Goal: Information Seeking & Learning: Learn about a topic

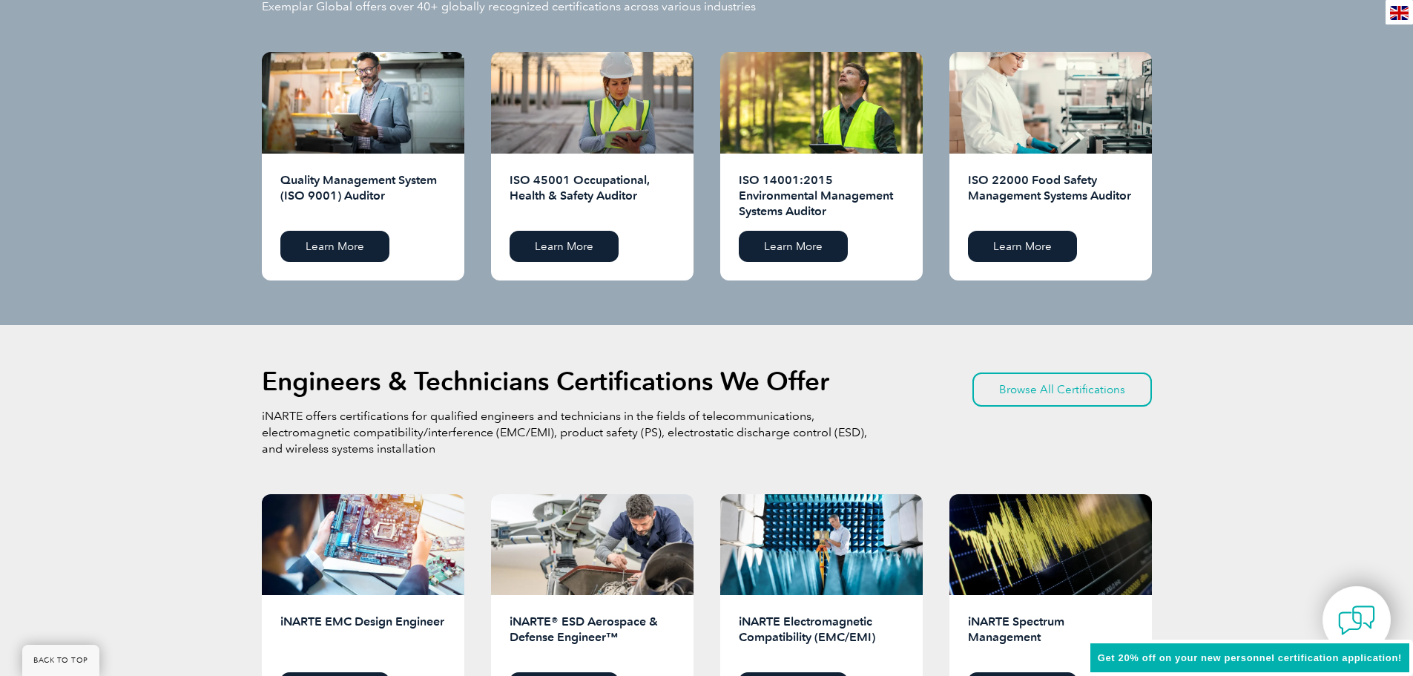
scroll to position [1483, 0]
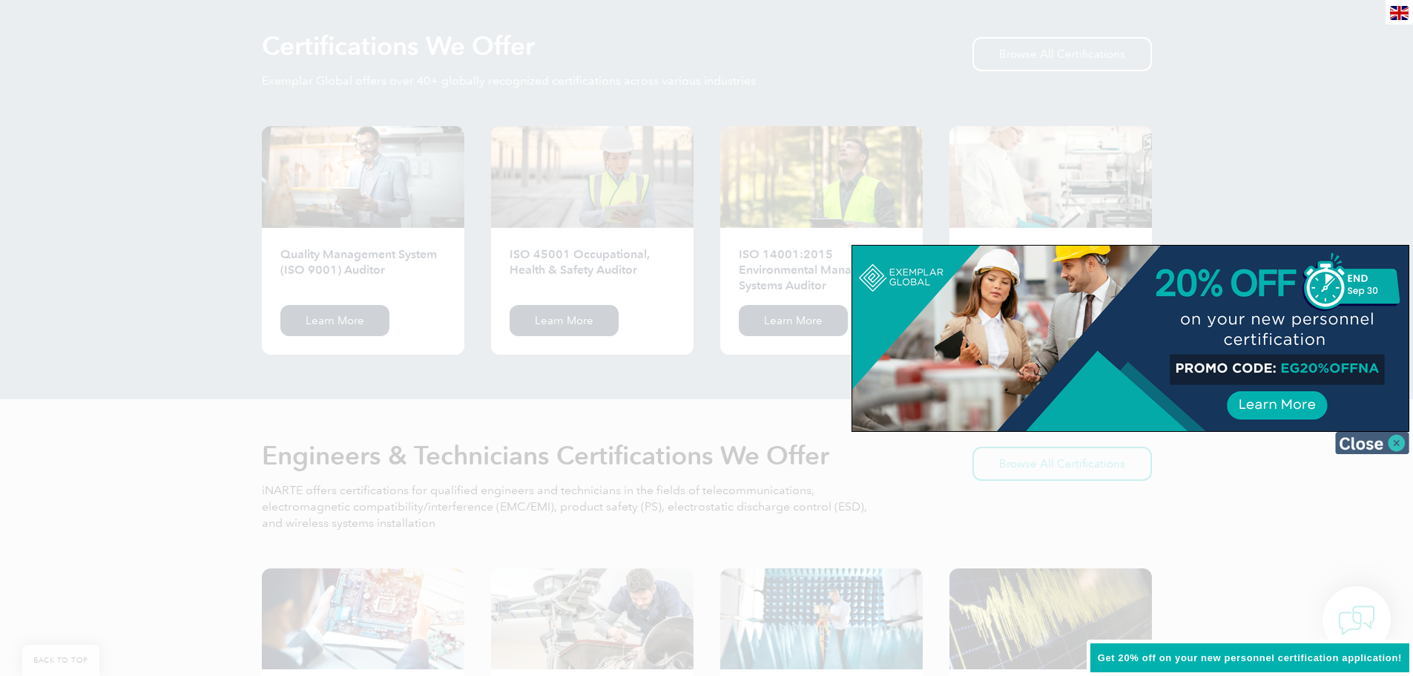
click at [1400, 442] on img at bounding box center [1372, 443] width 74 height 22
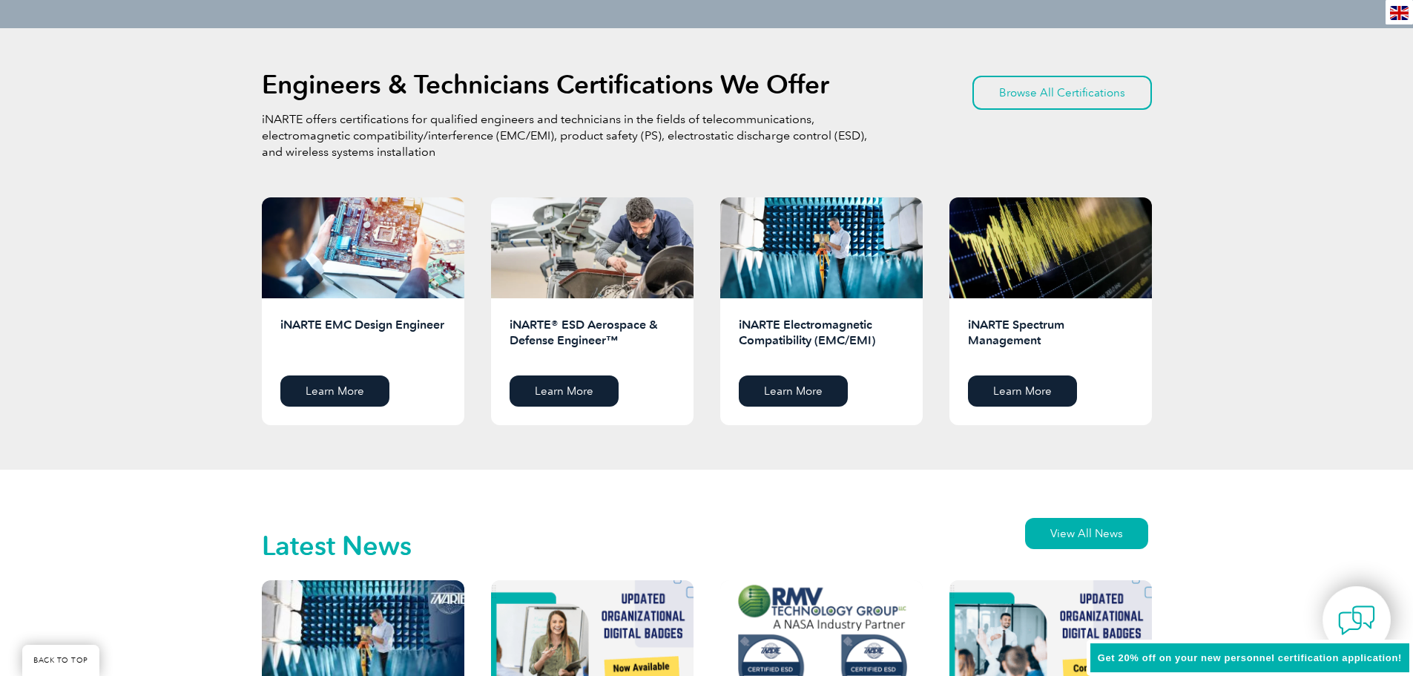
scroll to position [2003, 0]
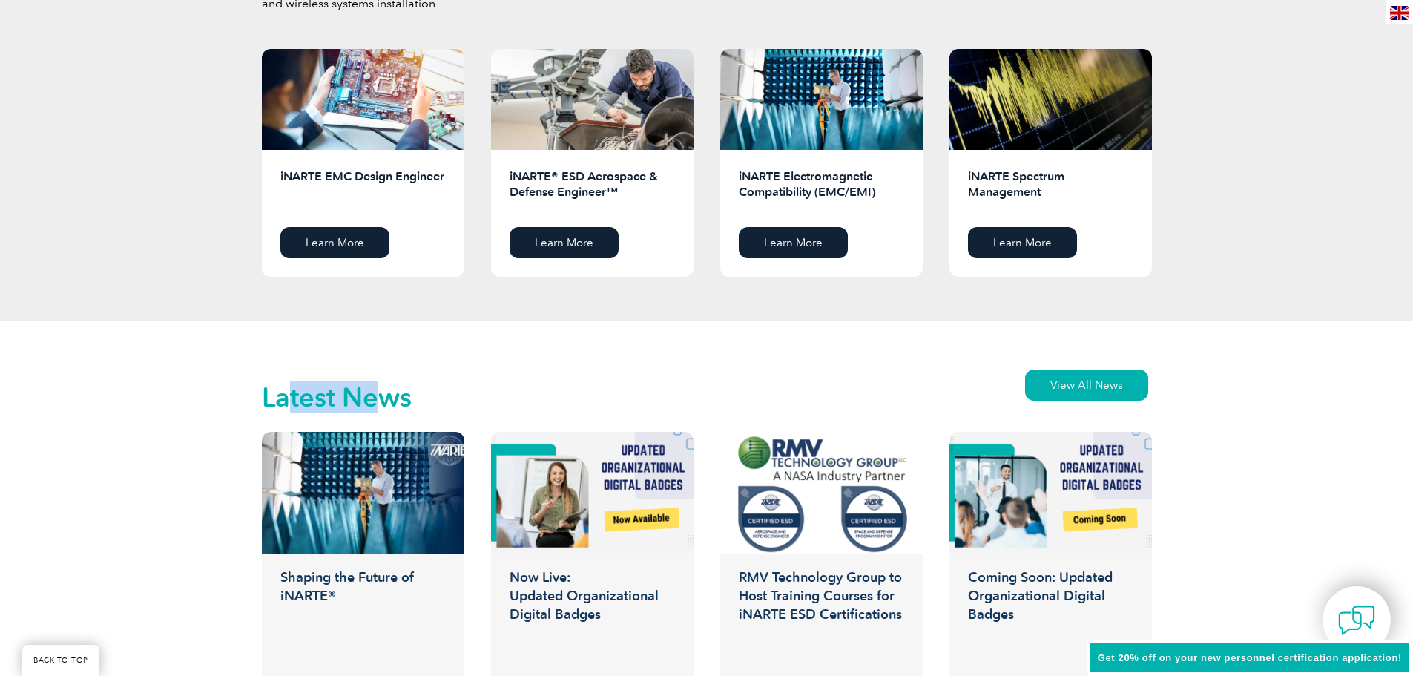
drag, startPoint x: 285, startPoint y: 398, endPoint x: 386, endPoint y: 395, distance: 101.7
click at [386, 395] on h2 "Latest News" at bounding box center [337, 398] width 150 height 24
click at [139, 421] on div "Latest News View All News Shaping the Future of iNARTE® iNARTE News Read More N…" at bounding box center [706, 553] width 1413 height 464
drag, startPoint x: 291, startPoint y: 398, endPoint x: 387, endPoint y: 402, distance: 95.8
click at [387, 402] on h2 "Latest News" at bounding box center [337, 398] width 150 height 24
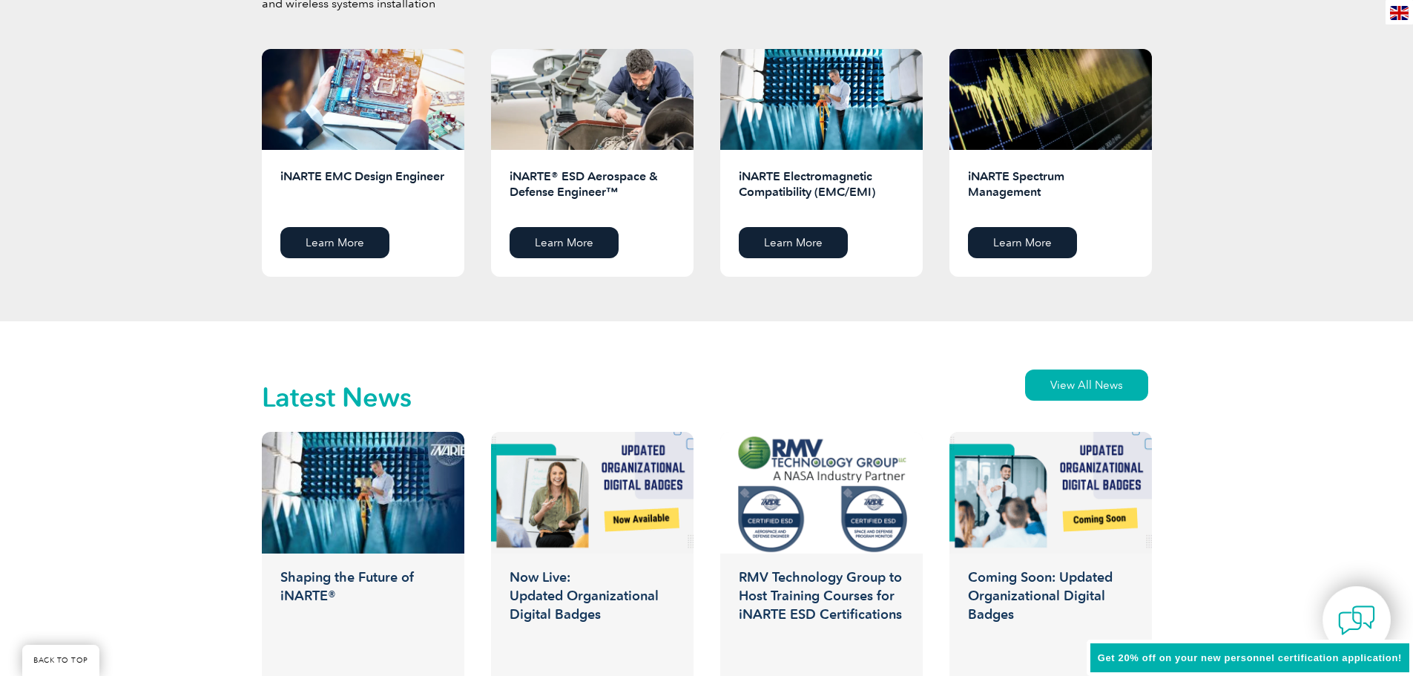
click at [389, 403] on h2 "Latest News" at bounding box center [337, 398] width 150 height 24
drag, startPoint x: 404, startPoint y: 402, endPoint x: 291, endPoint y: 403, distance: 112.0
click at [291, 403] on h2 "Latest News" at bounding box center [337, 398] width 150 height 24
